Goal: Contribute content

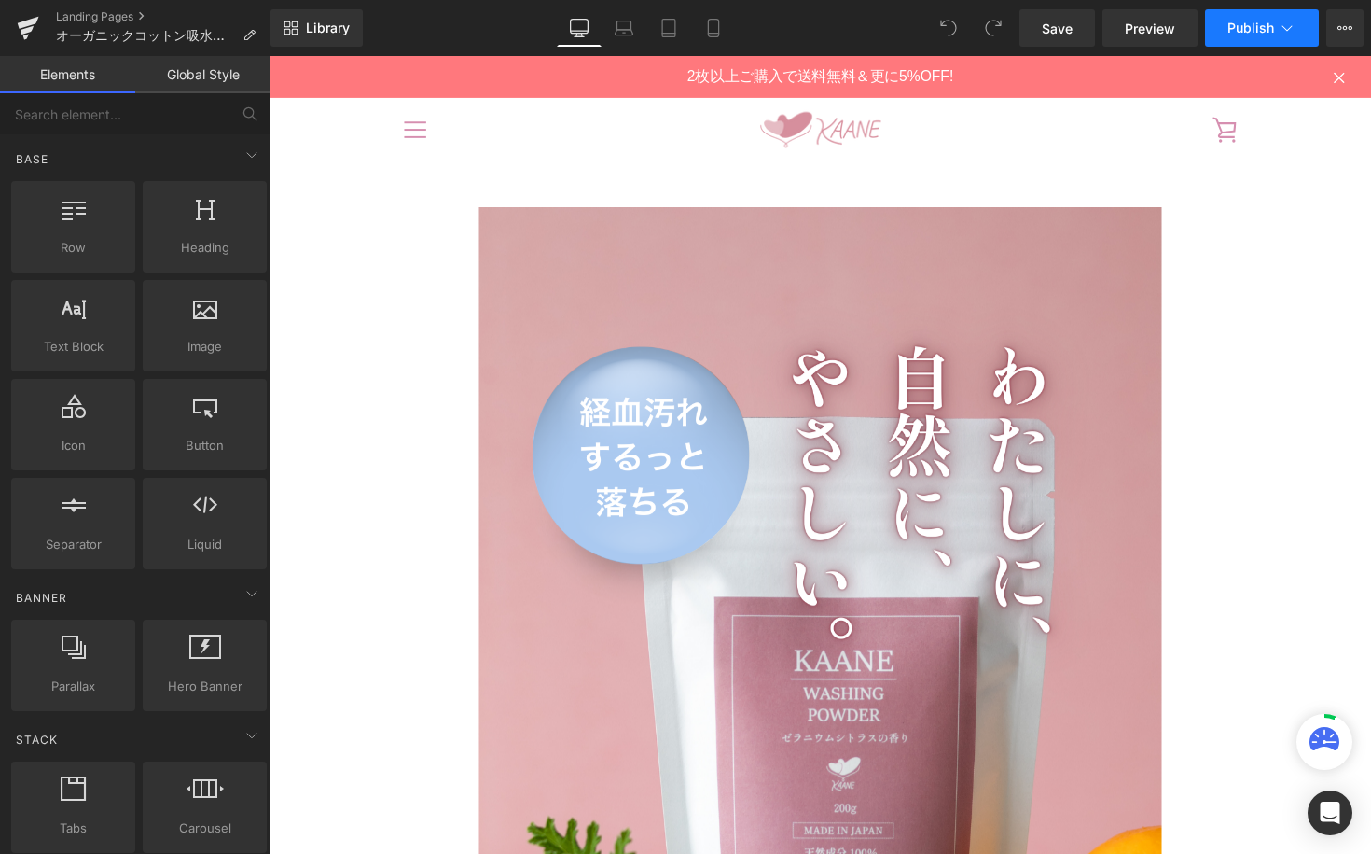
click at [1284, 28] on icon at bounding box center [1288, 28] width 10 height 6
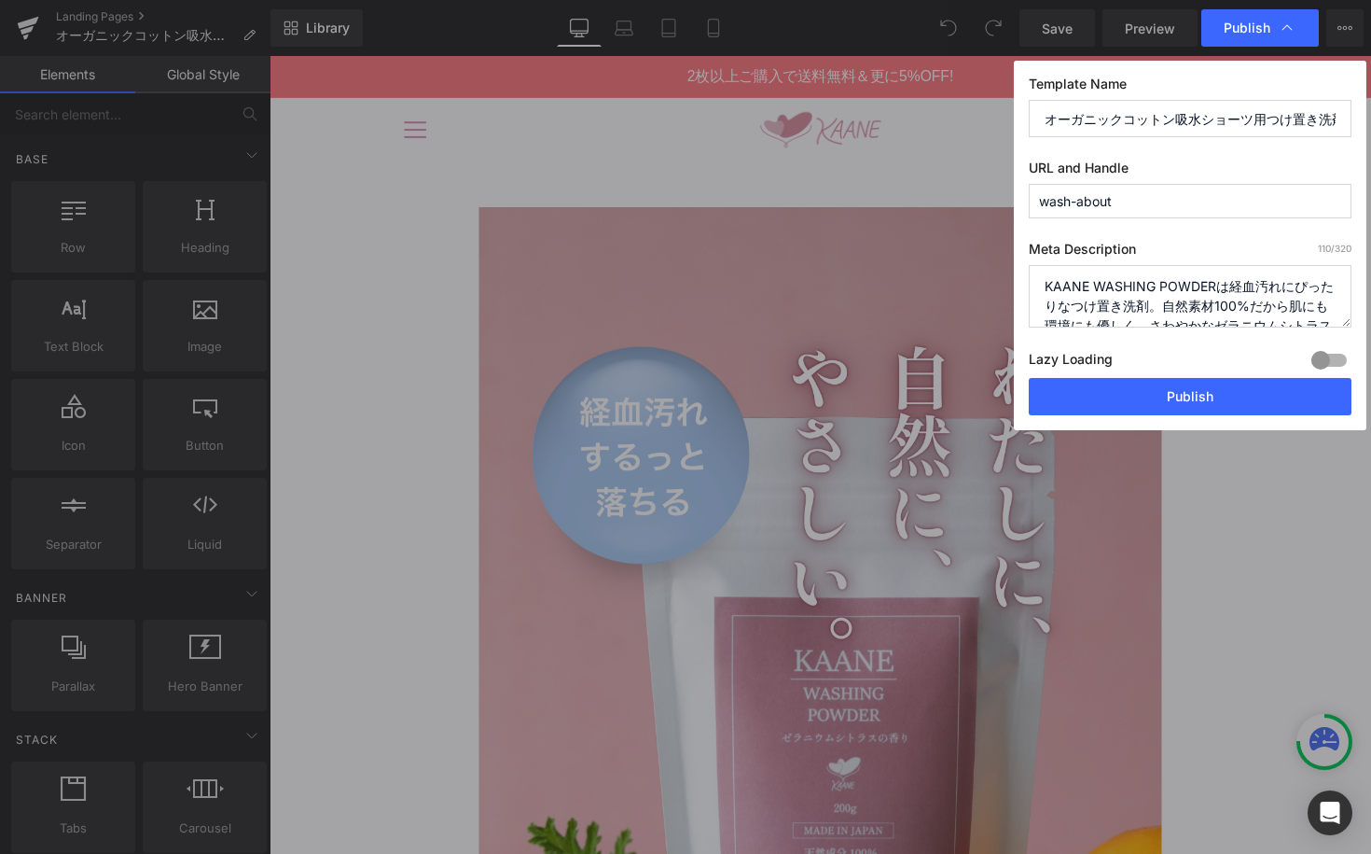
click at [1196, 284] on textarea "KAANE WASHING POWDERは経血汚れにぴったりなつけ置き洗剤。自然素材100%だから肌にも環境にも優しく、さわやかなゼラニウムシトラスの香りと共…" at bounding box center [1190, 296] width 323 height 62
click at [1118, 287] on textarea "KAANE WASHING POWDERは経血汚れにぴったりなつけ置き洗剤。自然素材100%だから肌にも環境にも優しく、さわやかなゼラニウムシトラスの香りと共…" at bounding box center [1190, 296] width 323 height 62
paste textarea "オーガニックコットンを大切に・"
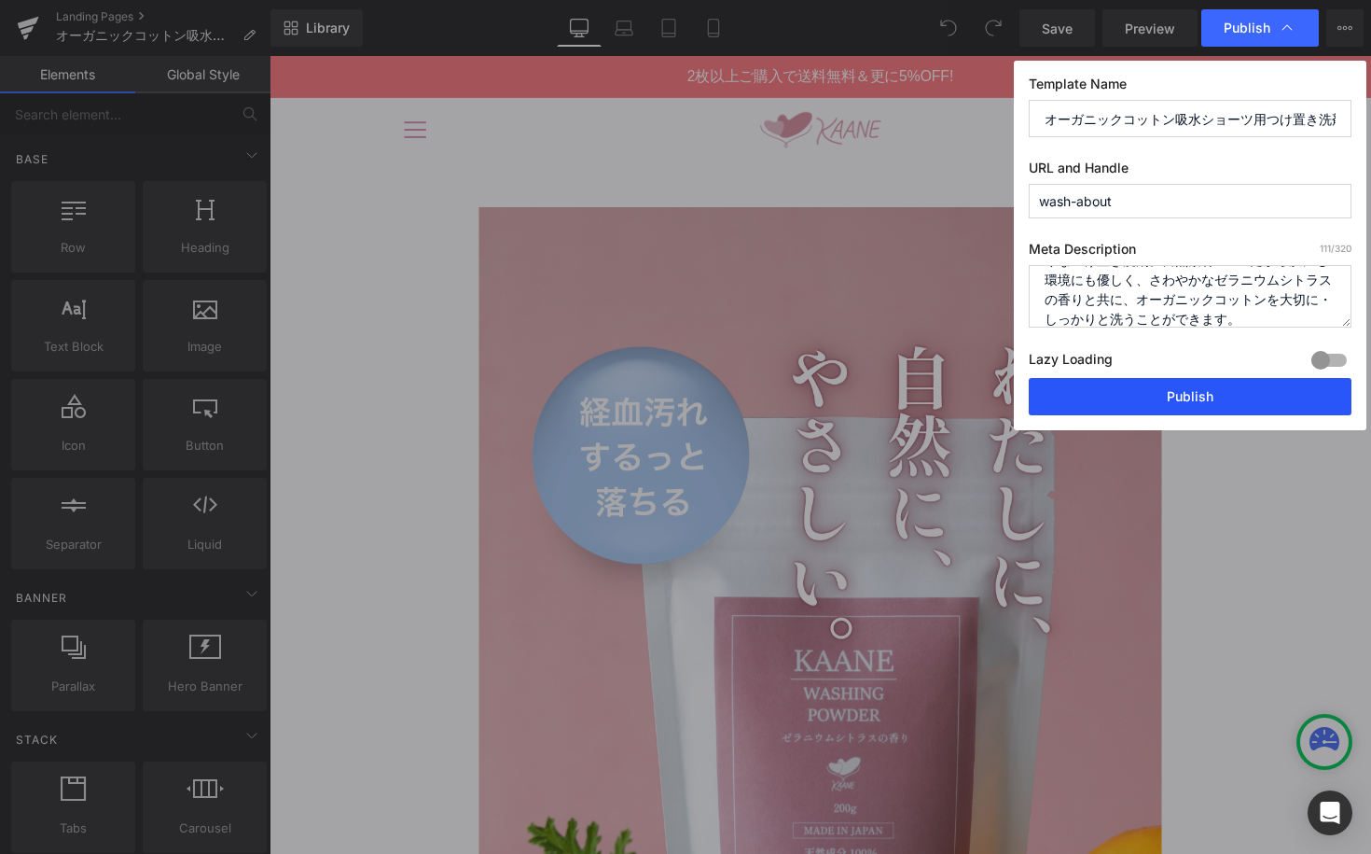
type textarea "KAANE WASHING POWDERは経血汚れにぴったりなつけ置き洗剤。自然素材100%だから肌にも環境にも優しく、さわやかなゼラニウムシトラスの香りと共…"
click at [1158, 396] on button "Publish" at bounding box center [1190, 396] width 323 height 37
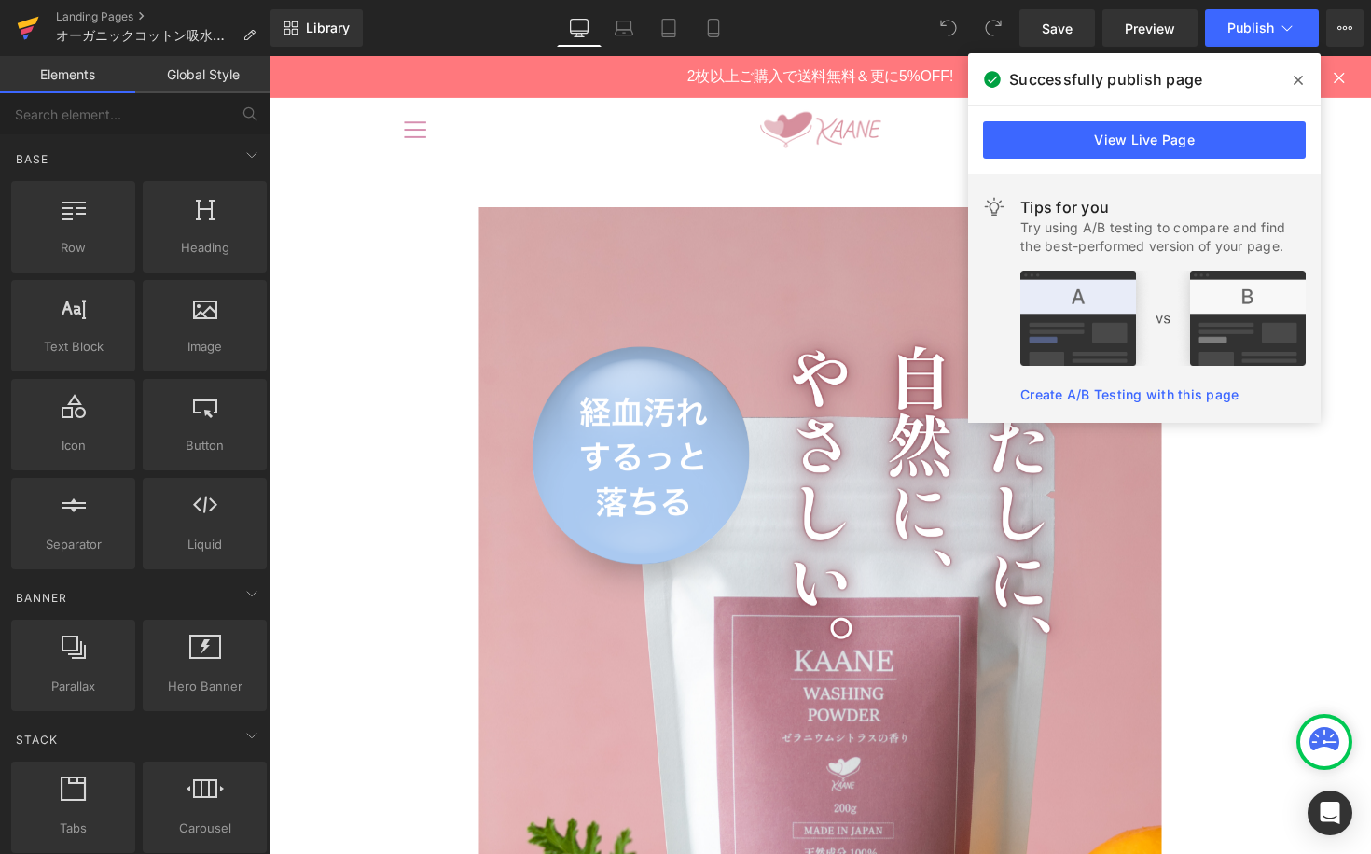
click at [28, 35] on icon at bounding box center [28, 28] width 22 height 47
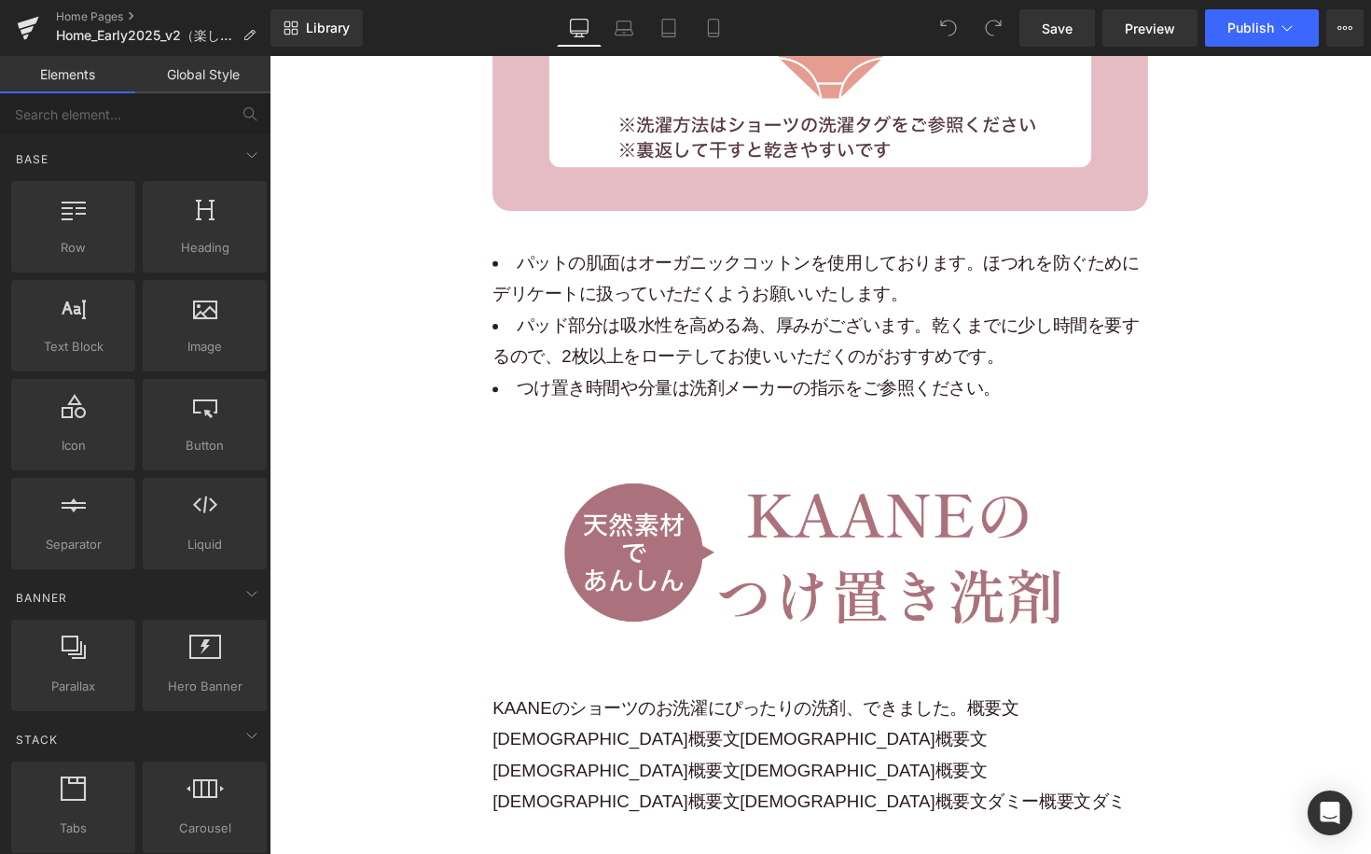
scroll to position [27902, 0]
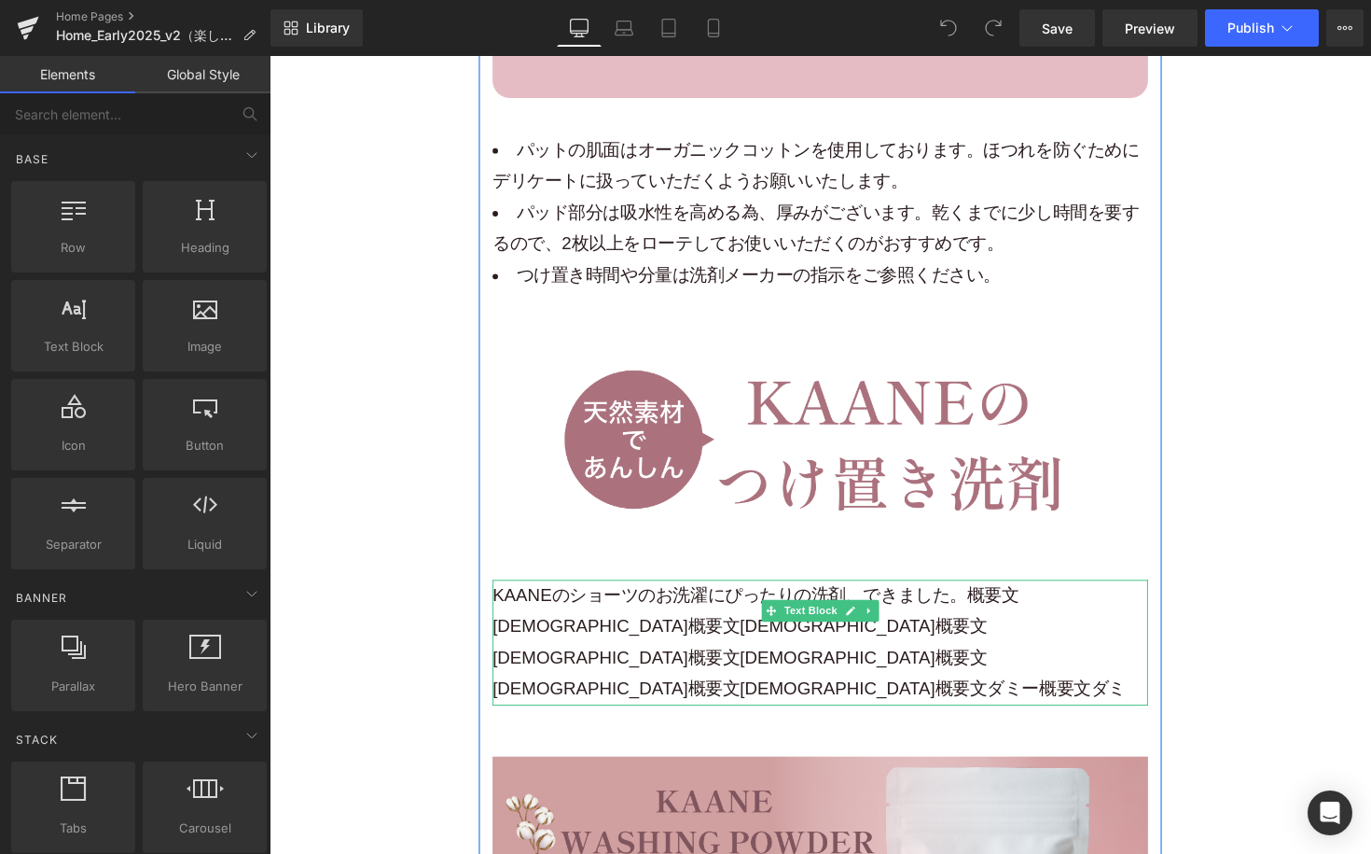
click at [809, 613] on span "Text Block" at bounding box center [824, 624] width 62 height 22
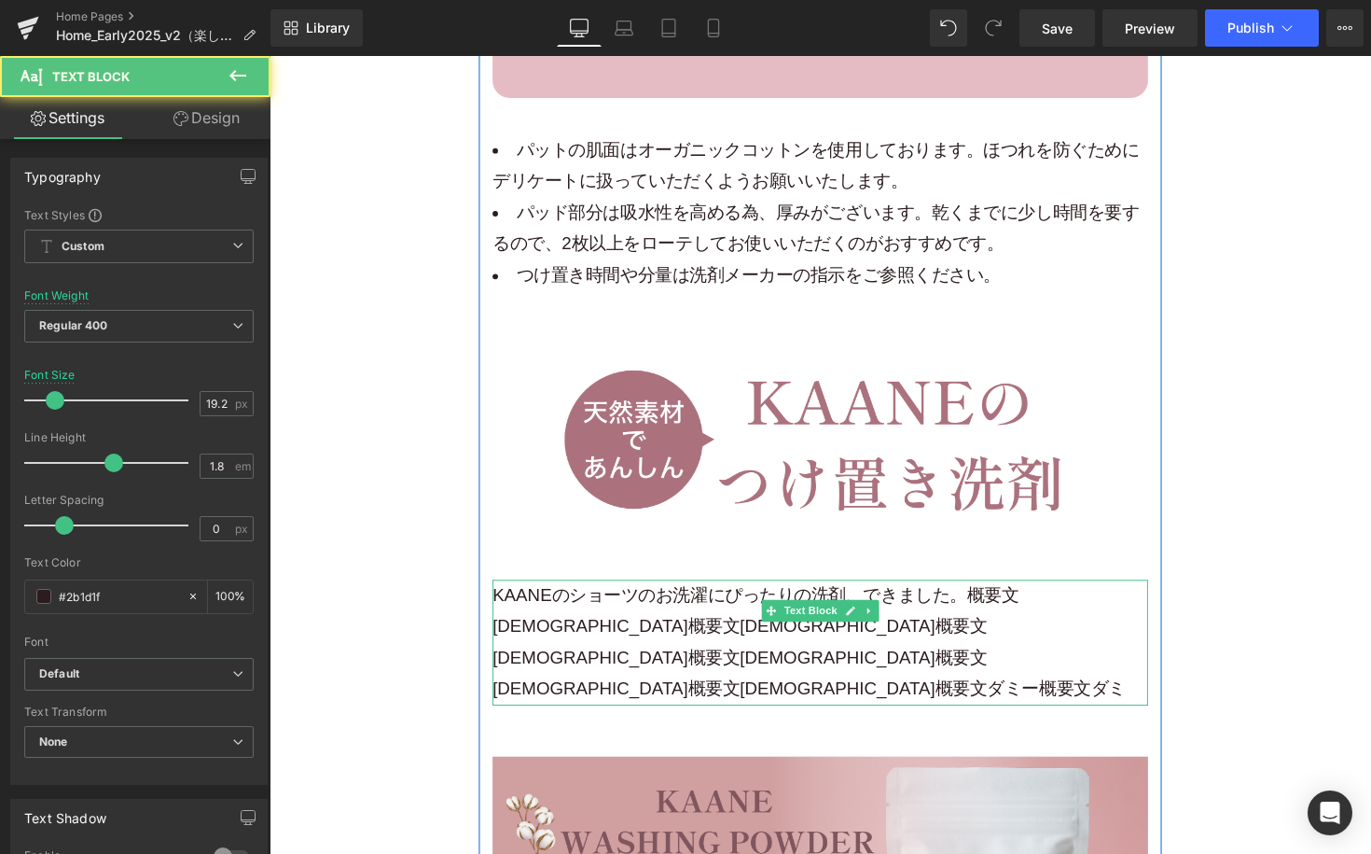
click at [976, 598] on span "KAANEのショーツのお洗濯にぴったりの洗剤、できました。概要文[DEMOGRAPHIC_DATA]概要文[DEMOGRAPHIC_DATA]概要文[DEMO…" at bounding box center [822, 656] width 648 height 117
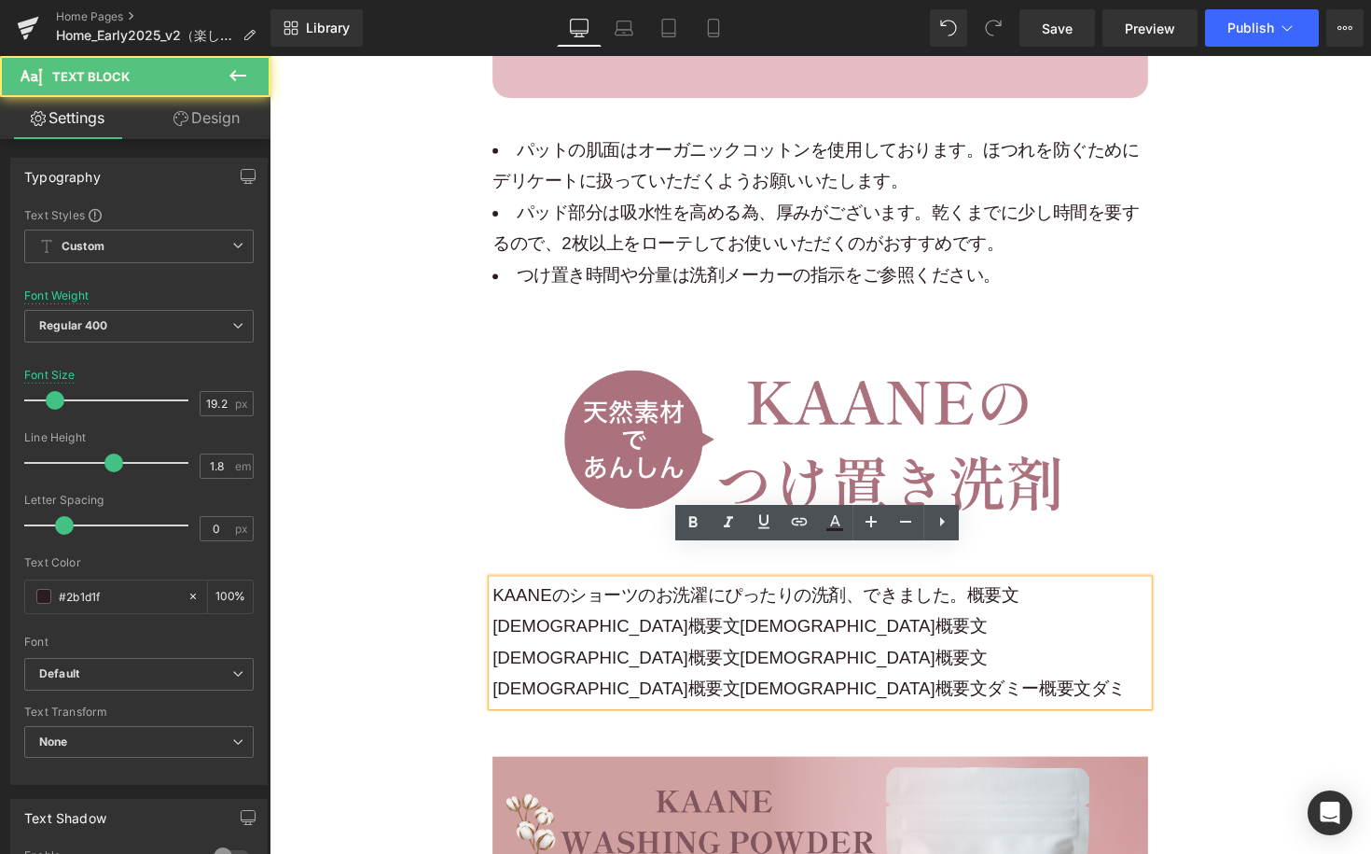
click at [647, 595] on p "KAANEのショーツのお洗濯にぴったりの洗剤、できました。概要文[DEMOGRAPHIC_DATA]概要文[DEMOGRAPHIC_DATA]概要文[DEMO…" at bounding box center [834, 656] width 672 height 129
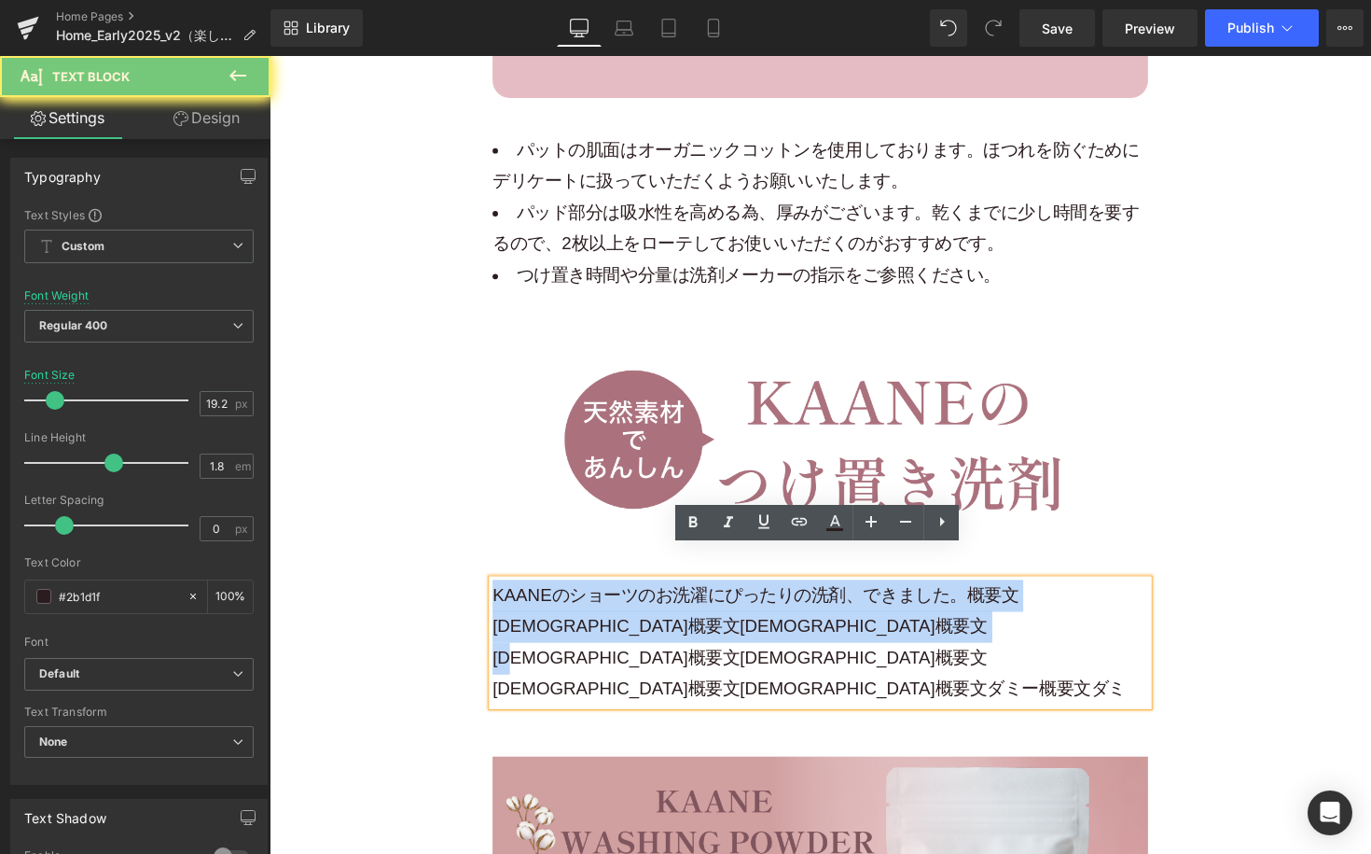
click at [647, 595] on p "KAANEのショーツのお洗濯にぴったりの洗剤、できました。概要文[DEMOGRAPHIC_DATA]概要文[DEMOGRAPHIC_DATA]概要文[DEMO…" at bounding box center [834, 656] width 672 height 129
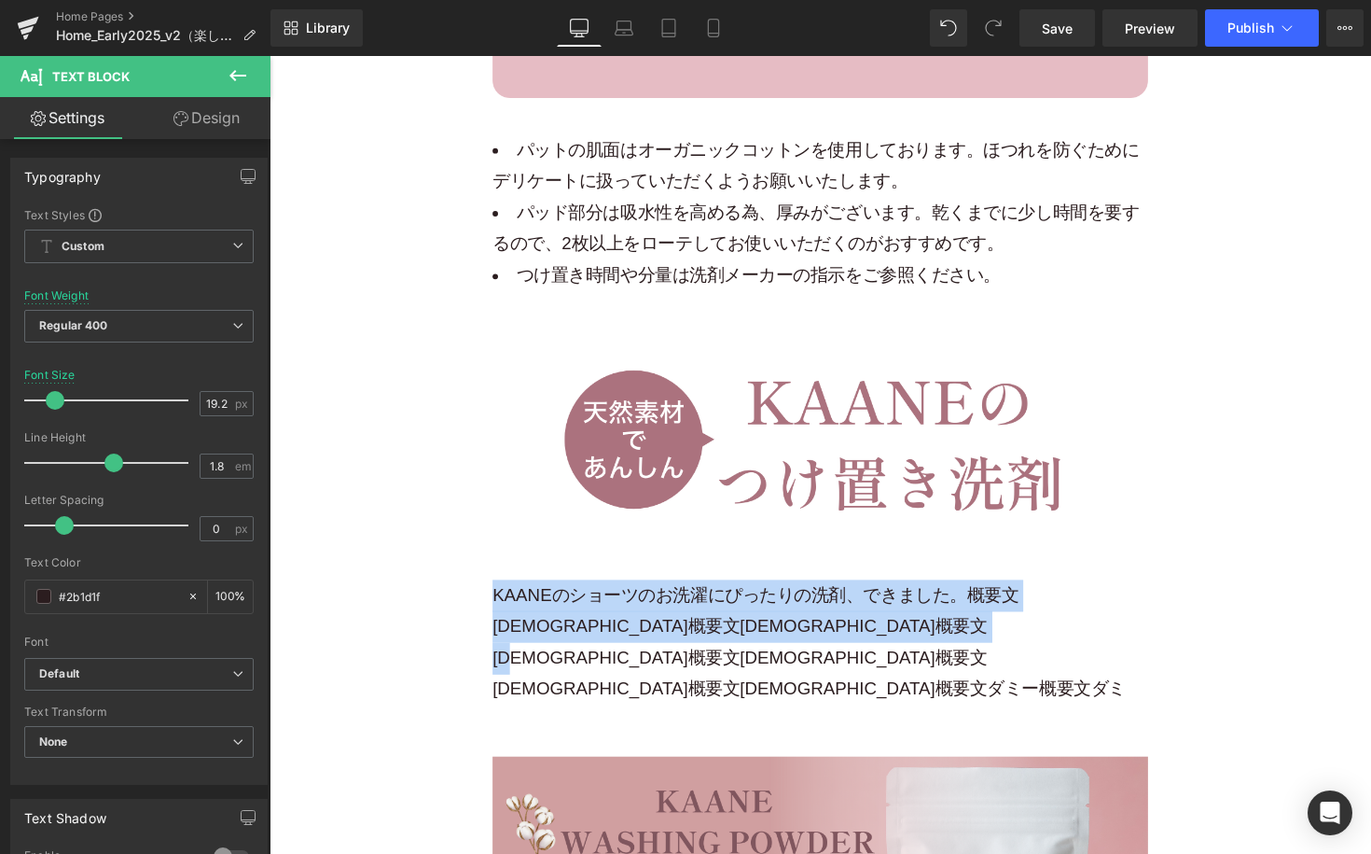
click at [655, 598] on span "KAANEのショーツのお洗濯にぴったりの洗剤、できました。概要文[DEMOGRAPHIC_DATA]概要文[DEMOGRAPHIC_DATA]概要文[DEMO…" at bounding box center [822, 656] width 648 height 117
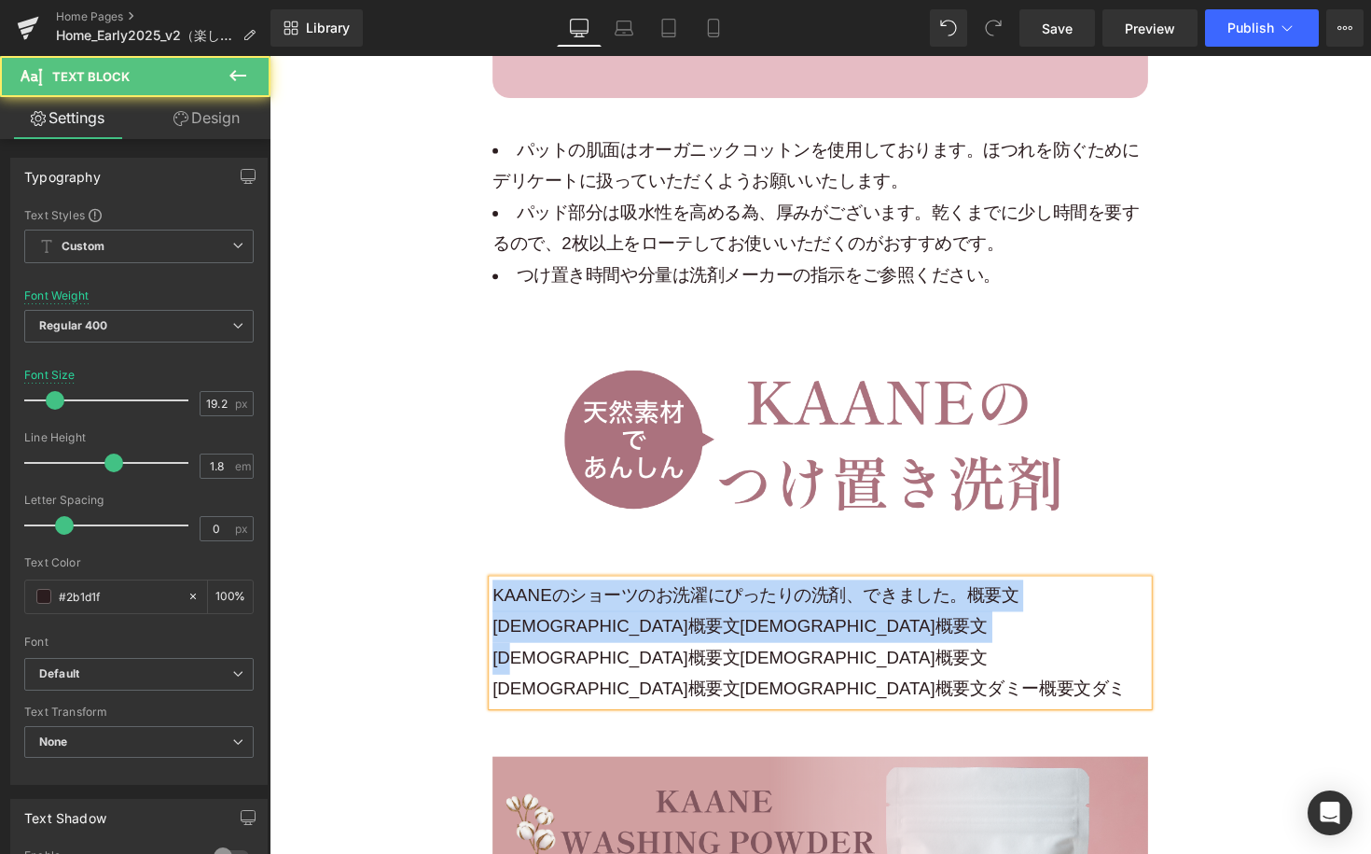
paste div
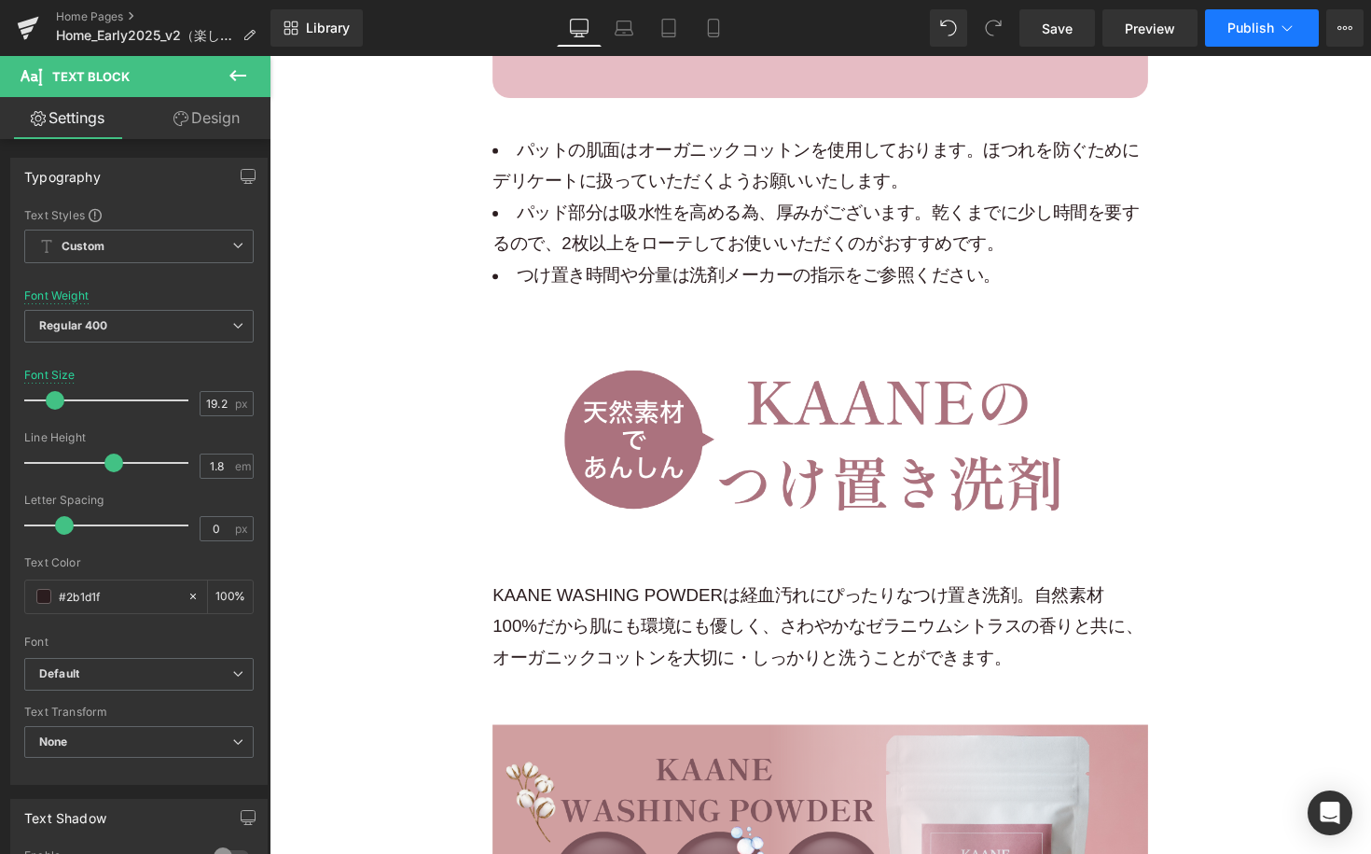
click at [1252, 35] on button "Publish" at bounding box center [1262, 27] width 114 height 37
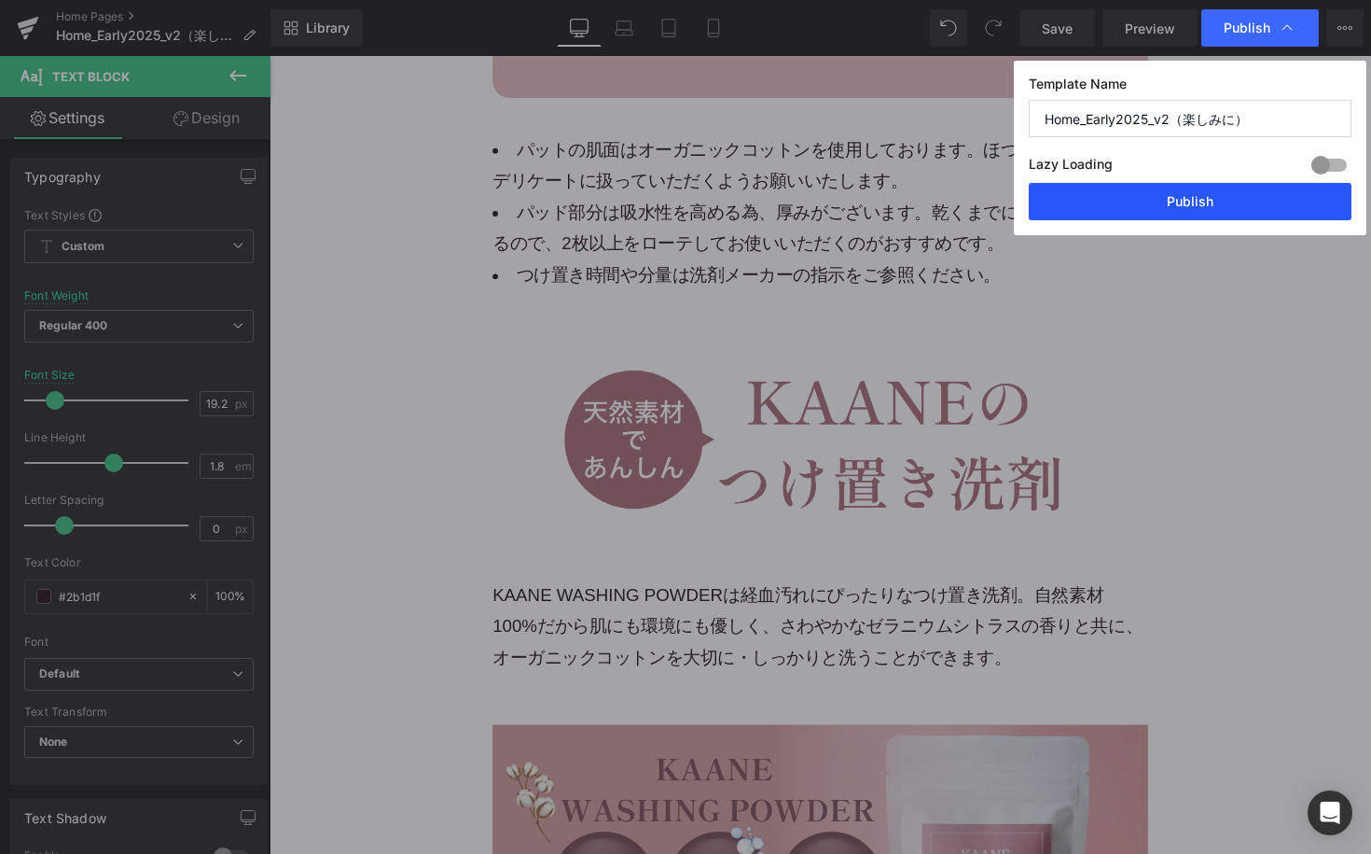
click at [1201, 200] on button "Publish" at bounding box center [1190, 201] width 323 height 37
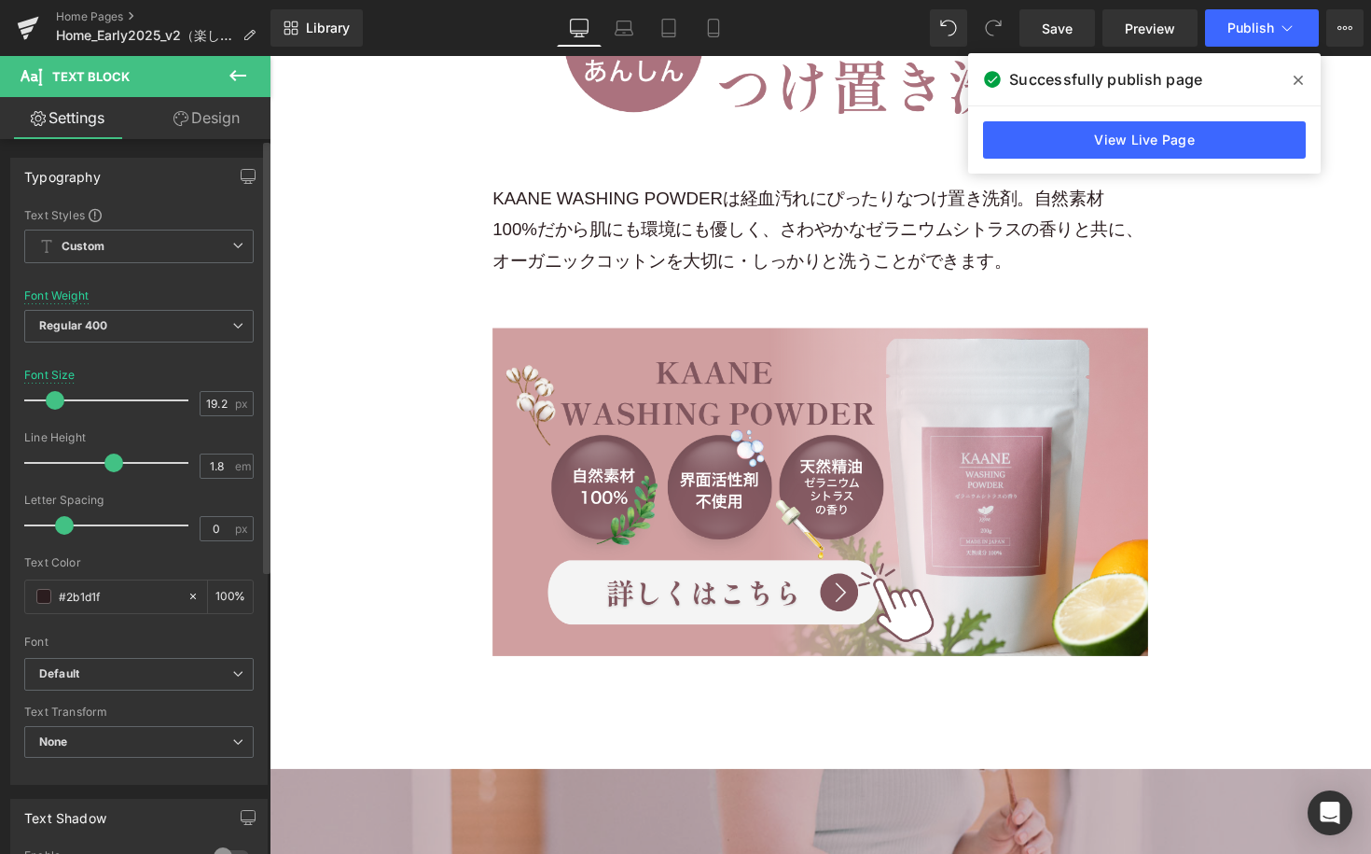
scroll to position [28306, 0]
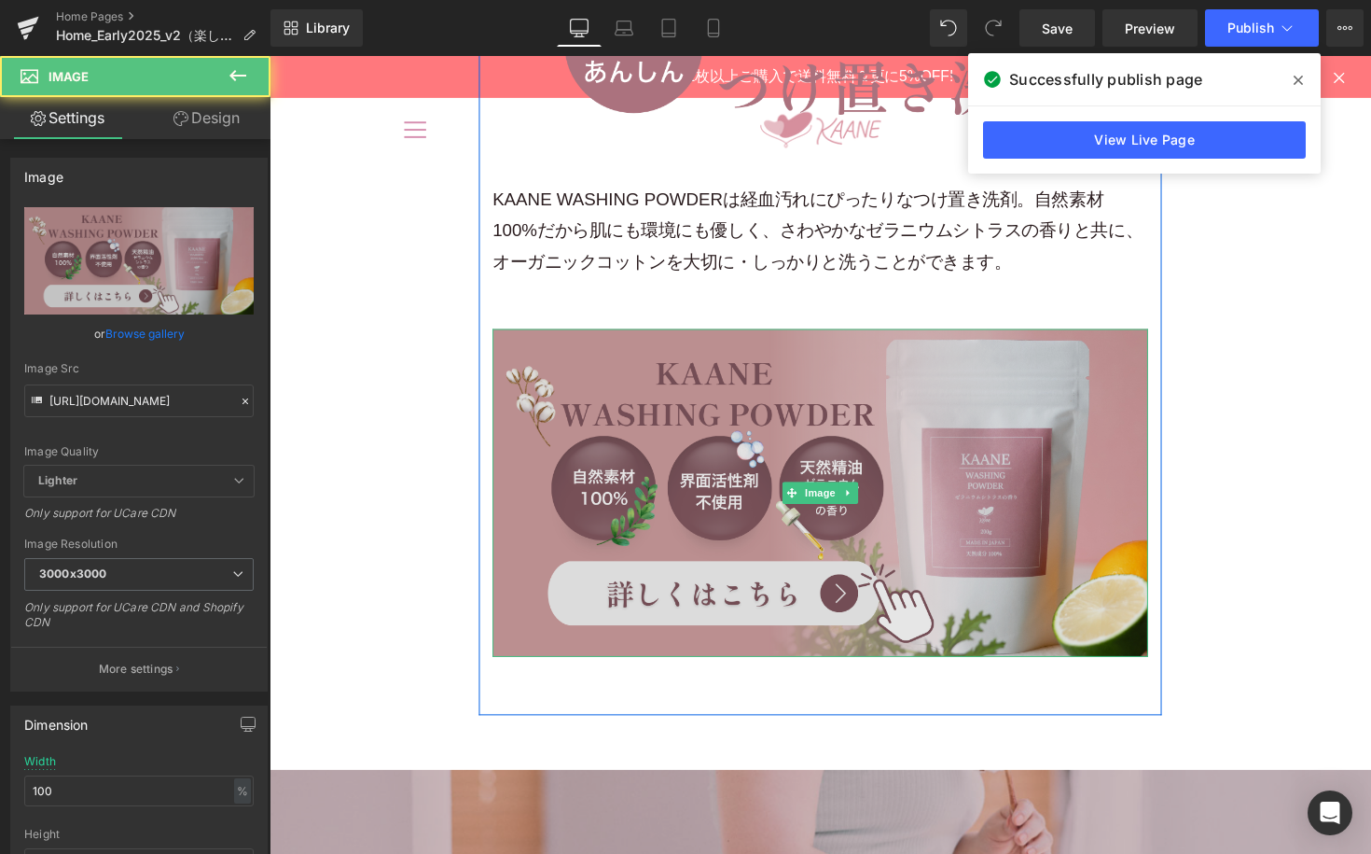
click at [626, 585] on img at bounding box center [834, 504] width 672 height 336
